Goal: Task Accomplishment & Management: Manage account settings

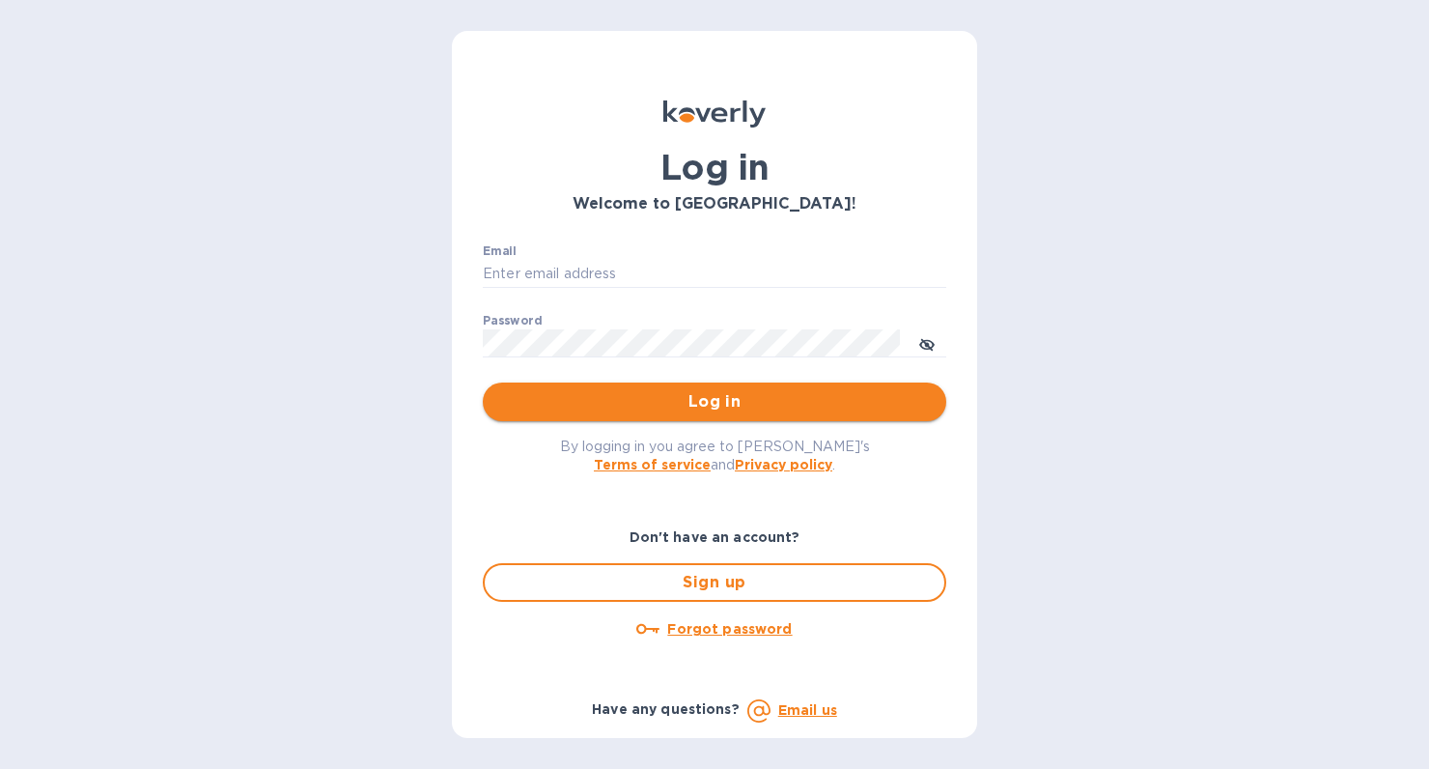
type input "[PERSON_NAME][EMAIL_ADDRESS][DOMAIN_NAME]"
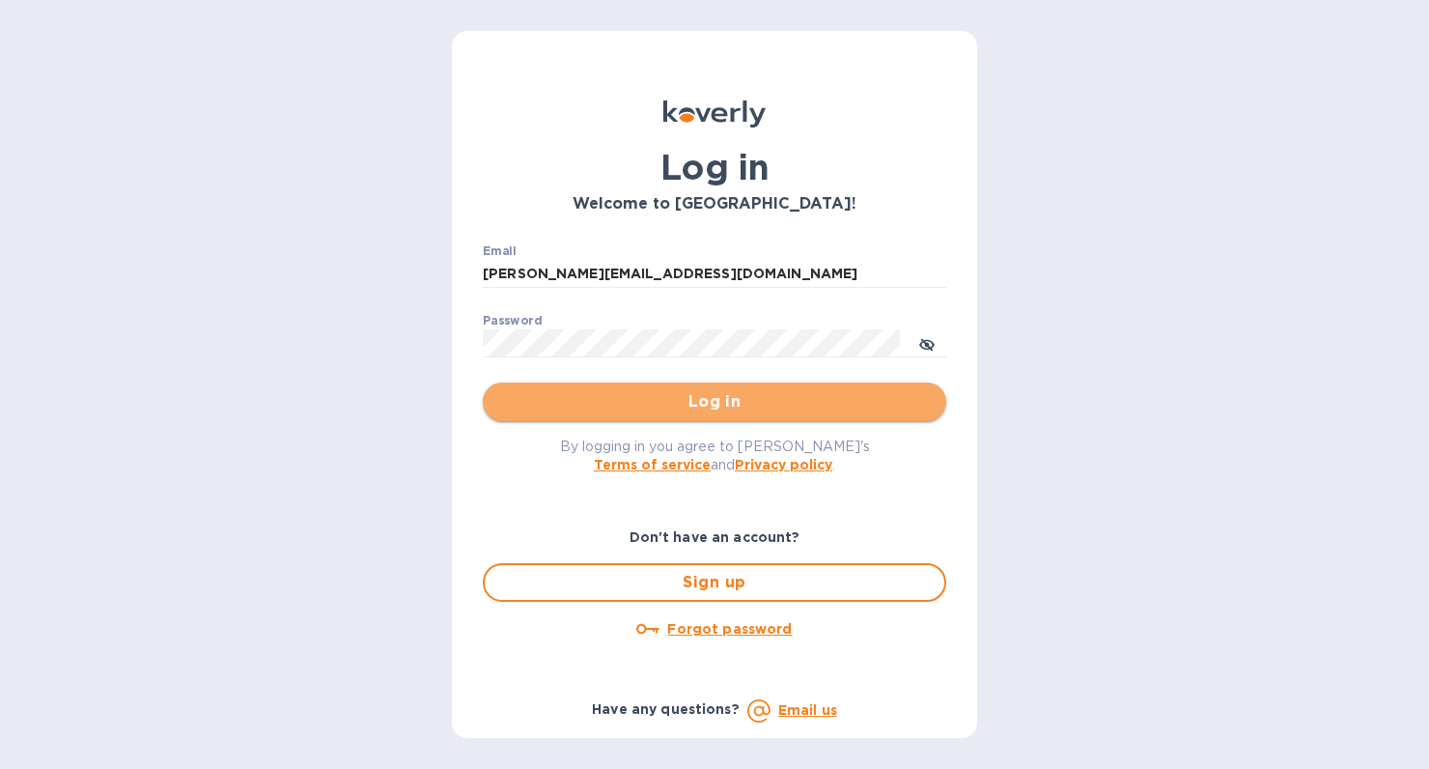
click at [589, 396] on span "Log in" at bounding box center [714, 401] width 433 height 23
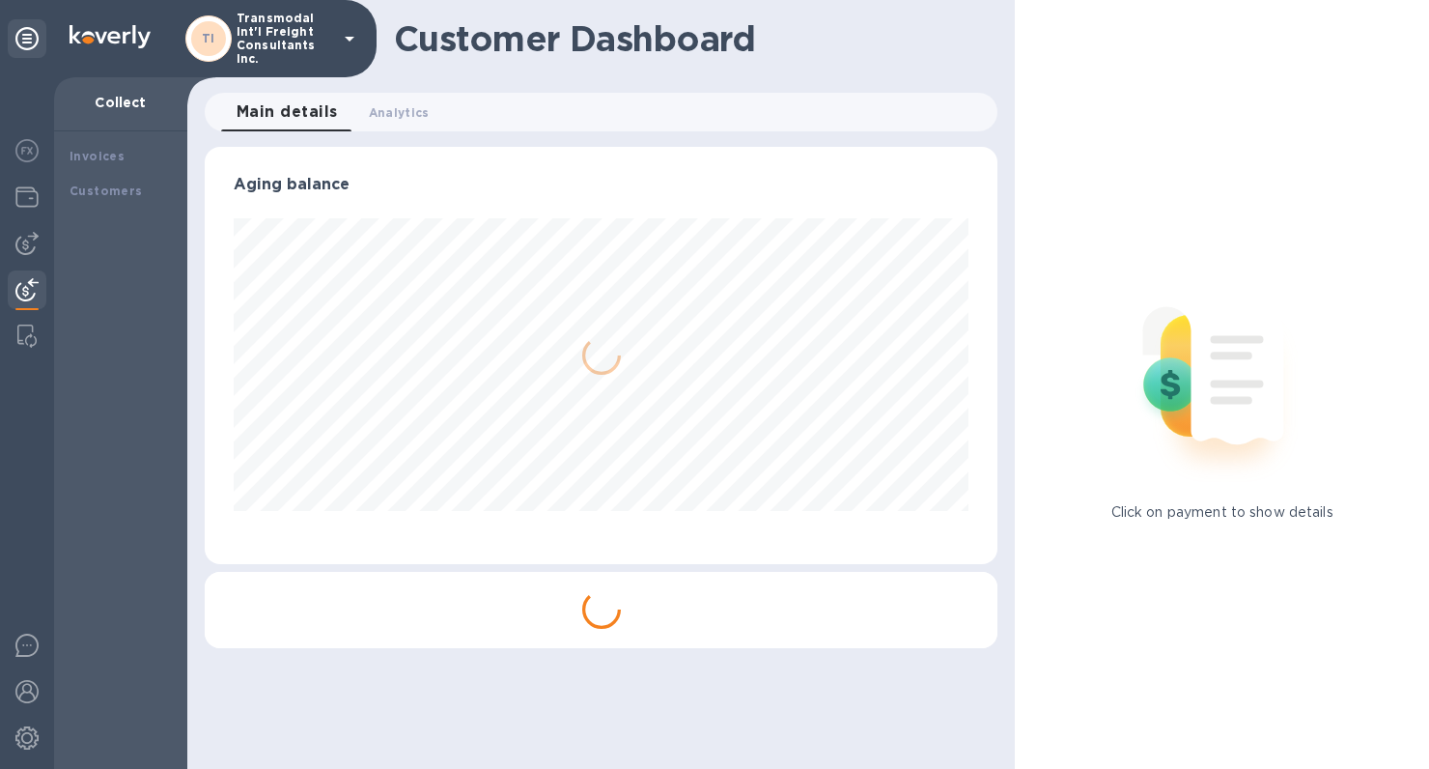
scroll to position [417, 793]
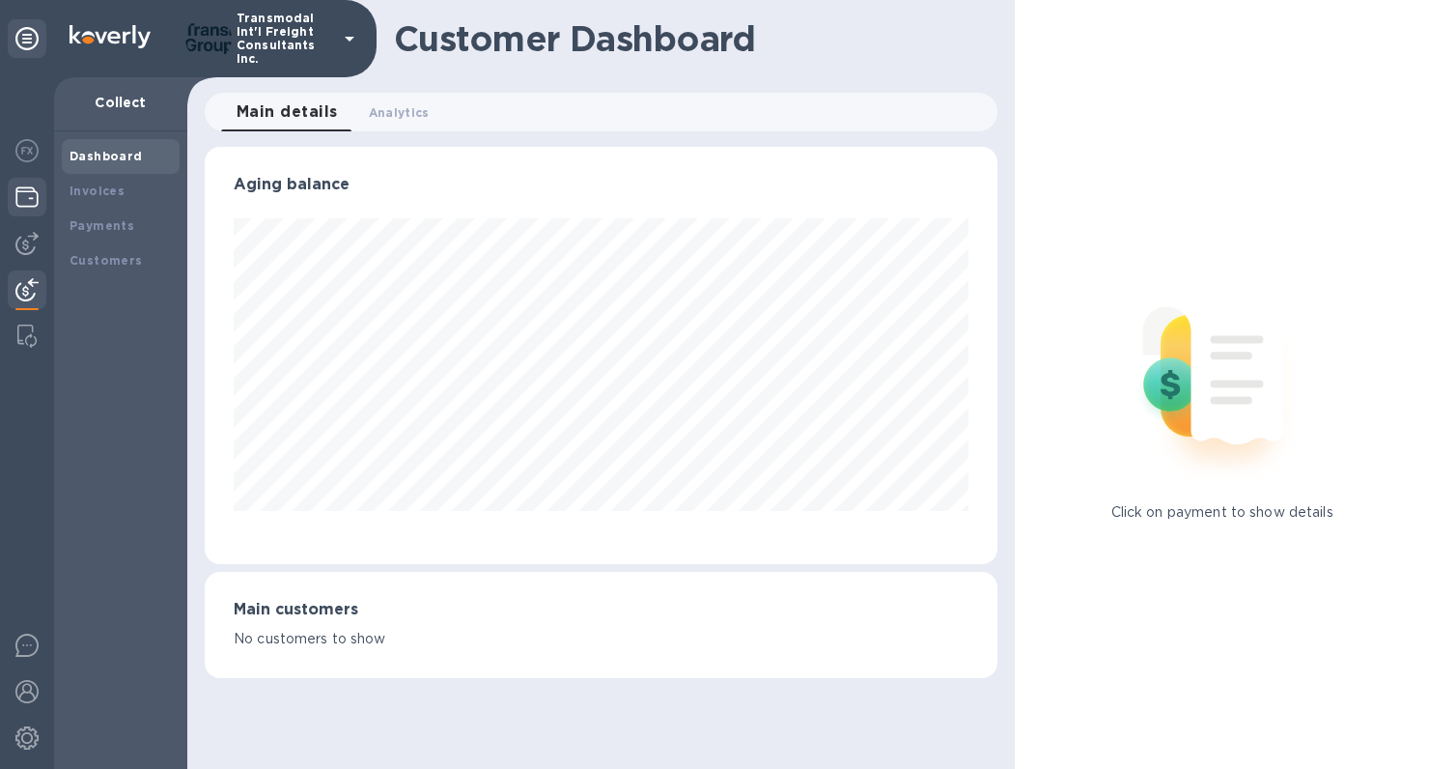
click at [26, 205] on img at bounding box center [26, 196] width 23 height 23
